Goal: Transaction & Acquisition: Purchase product/service

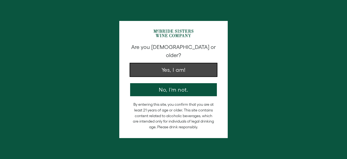
click at [156, 65] on button "Yes, I am!" at bounding box center [173, 69] width 87 height 13
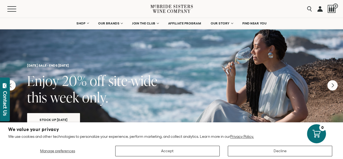
scroll to position [11, 0]
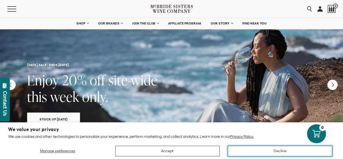
click at [282, 154] on button "Decline" at bounding box center [280, 151] width 105 height 11
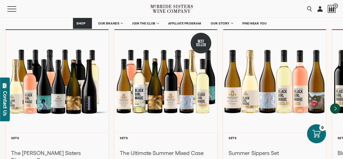
scroll to position [510, 0]
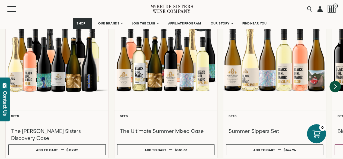
click at [333, 81] on icon "Next" at bounding box center [335, 86] width 11 height 11
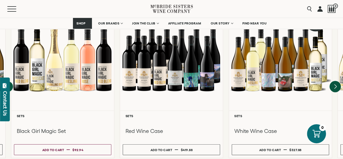
click at [333, 81] on icon "Next" at bounding box center [335, 86] width 11 height 11
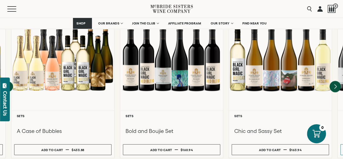
click at [333, 81] on icon "Next" at bounding box center [335, 86] width 11 height 11
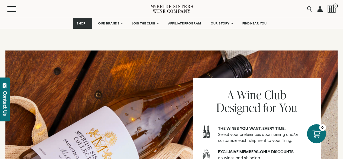
scroll to position [94, 0]
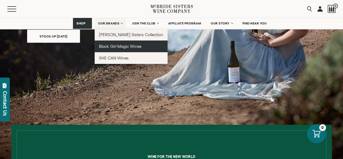
click at [116, 50] on link "Black Girl Magic Wines" at bounding box center [131, 46] width 73 height 12
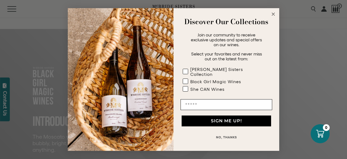
click at [272, 17] on circle "Close dialog" at bounding box center [274, 14] width 6 height 6
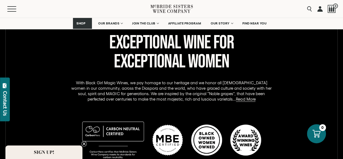
scroll to position [261, 0]
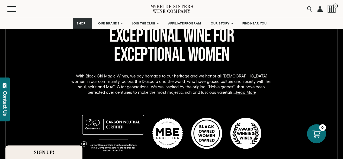
click at [84, 143] on icon "Close teaser" at bounding box center [84, 144] width 2 height 2
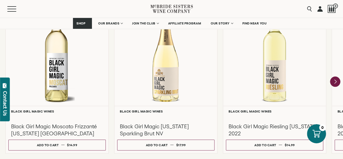
scroll to position [505, 0]
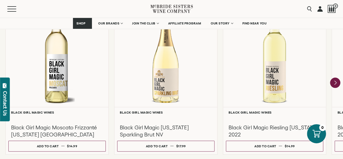
click at [336, 83] on icon "Next" at bounding box center [336, 83] width 2 height 4
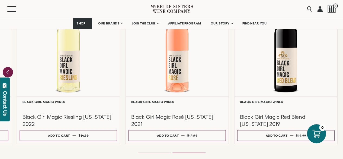
scroll to position [516, 0]
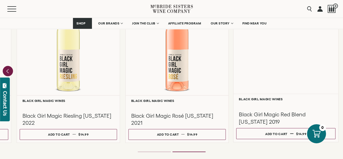
click at [279, 108] on div at bounding box center [286, 105] width 94 height 6
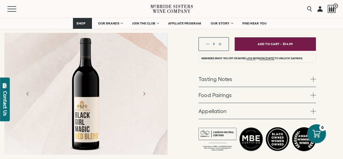
scroll to position [132, 0]
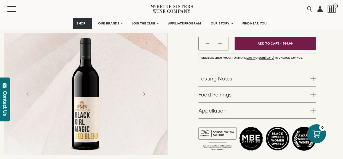
click at [313, 108] on span at bounding box center [313, 110] width 5 height 5
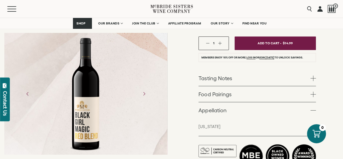
click at [314, 108] on span at bounding box center [313, 110] width 5 height 5
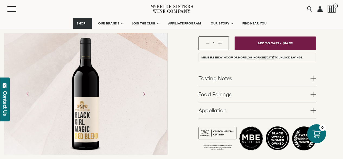
click at [315, 91] on span at bounding box center [313, 93] width 5 height 5
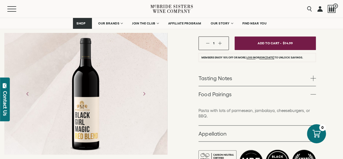
click at [315, 91] on span at bounding box center [313, 93] width 5 height 5
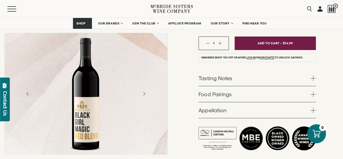
click at [315, 91] on span at bounding box center [313, 93] width 5 height 5
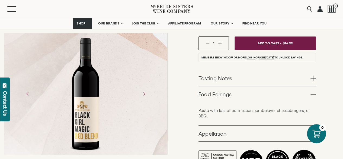
click at [315, 91] on span at bounding box center [313, 93] width 5 height 5
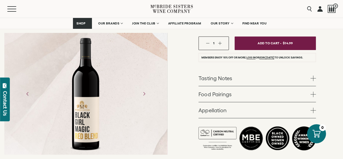
click at [315, 75] on span at bounding box center [313, 77] width 5 height 5
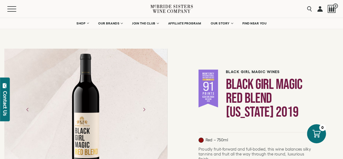
scroll to position [0, 0]
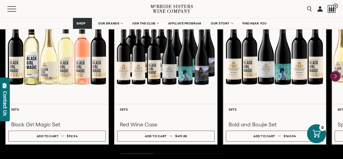
scroll to position [778, 0]
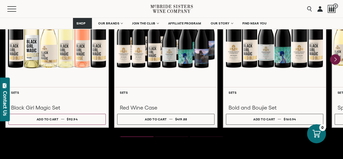
click at [338, 58] on icon "Next" at bounding box center [335, 59] width 10 height 10
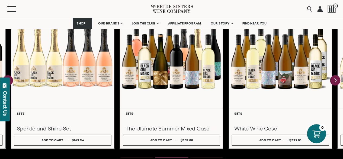
scroll to position [756, 0]
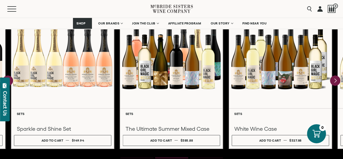
click at [335, 81] on icon "Next" at bounding box center [336, 81] width 2 height 4
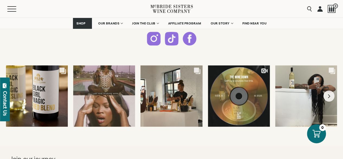
scroll to position [1408, 0]
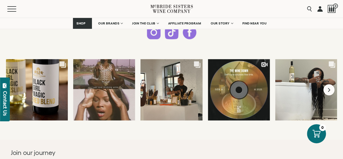
click at [331, 89] on icon "Next slide" at bounding box center [329, 89] width 3 height 4
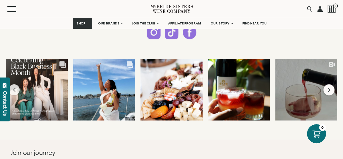
click at [331, 89] on icon "Next slide" at bounding box center [329, 89] width 3 height 4
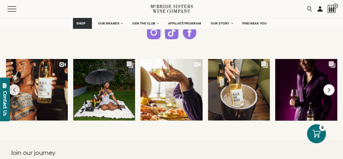
click at [331, 89] on icon "Next slide" at bounding box center [329, 89] width 3 height 4
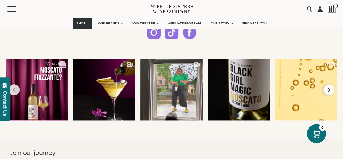
click at [331, 88] on icon "Next slide" at bounding box center [329, 89] width 3 height 4
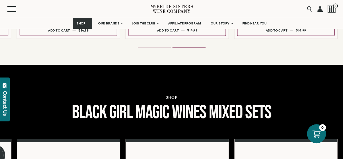
scroll to position [0, 0]
